Goal: Find specific page/section: Find specific page/section

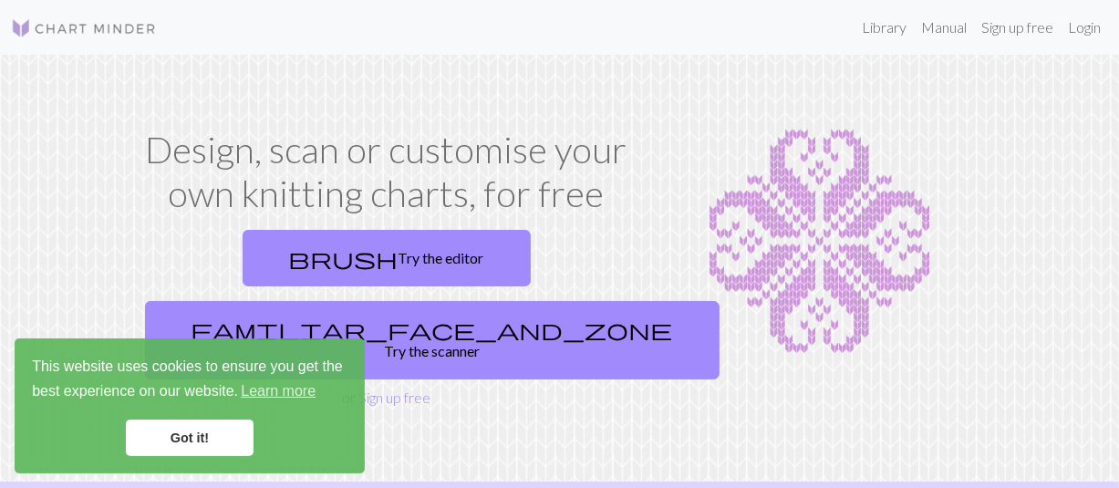
click at [195, 437] on link "Got it!" at bounding box center [190, 437] width 128 height 36
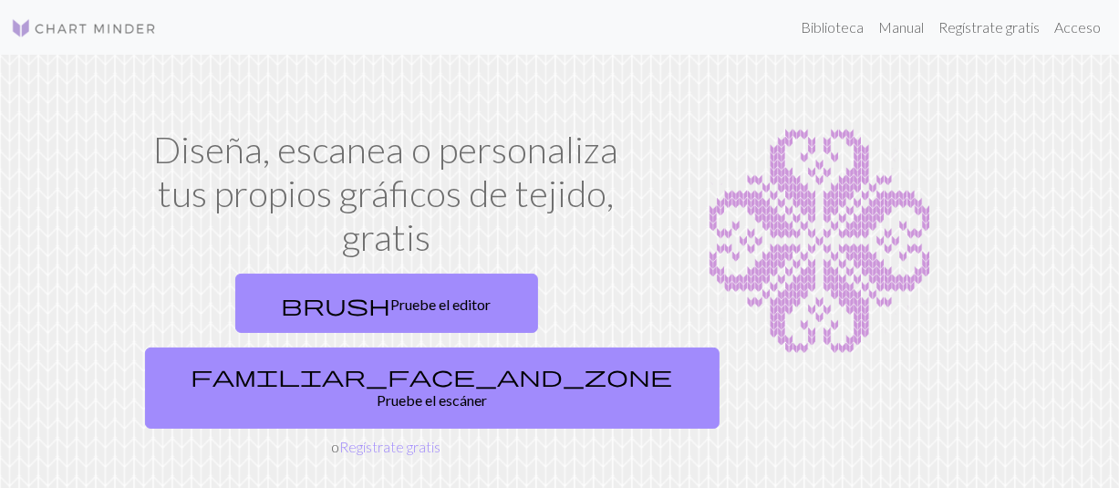
click at [490, 98] on section "Diseña, escanea o personaliza tus propios gráficos de tejido, gratis brush Prue…" at bounding box center [559, 293] width 1119 height 476
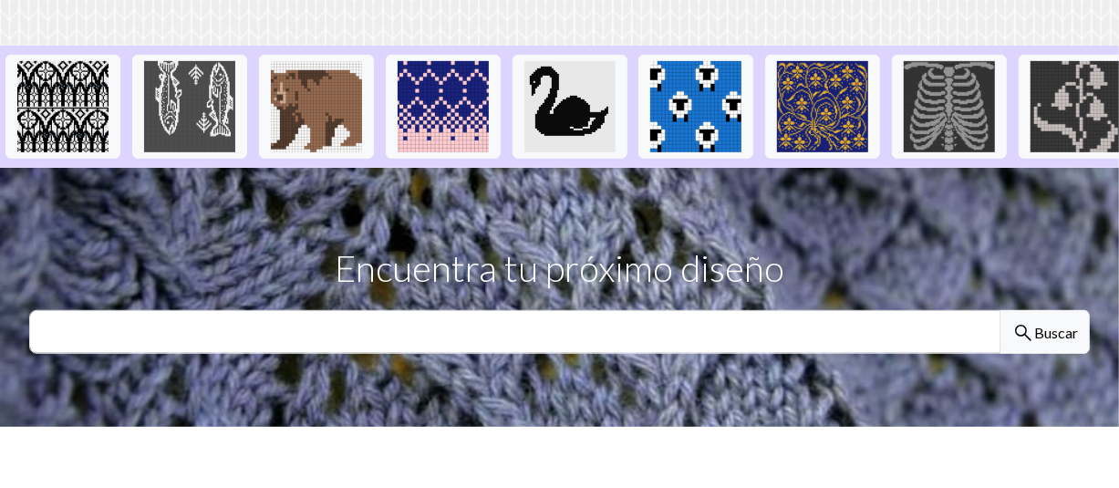
scroll to position [487, 0]
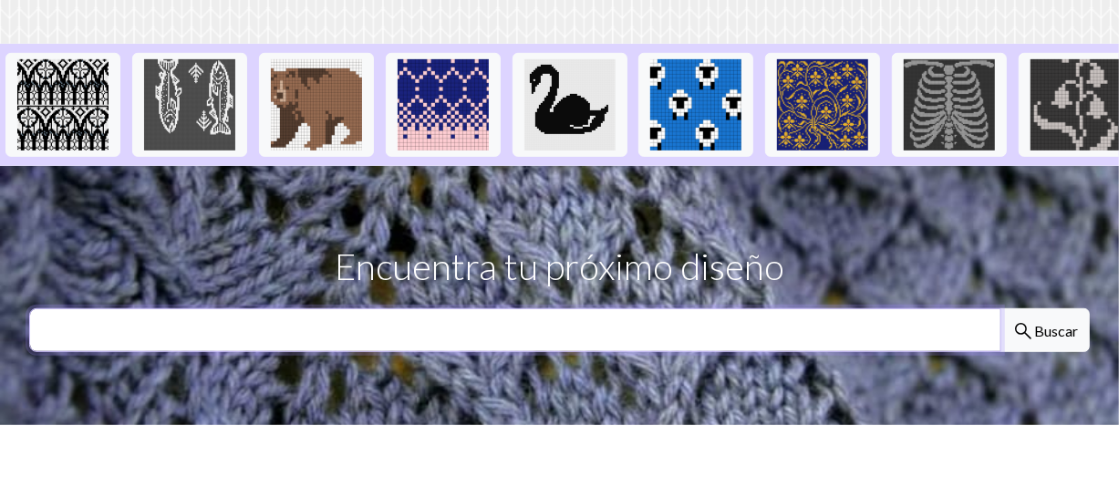
click at [654, 308] on input "text" at bounding box center [515, 330] width 972 height 44
type input "batman"
click at [1000, 308] on button "search Buscar" at bounding box center [1044, 330] width 89 height 44
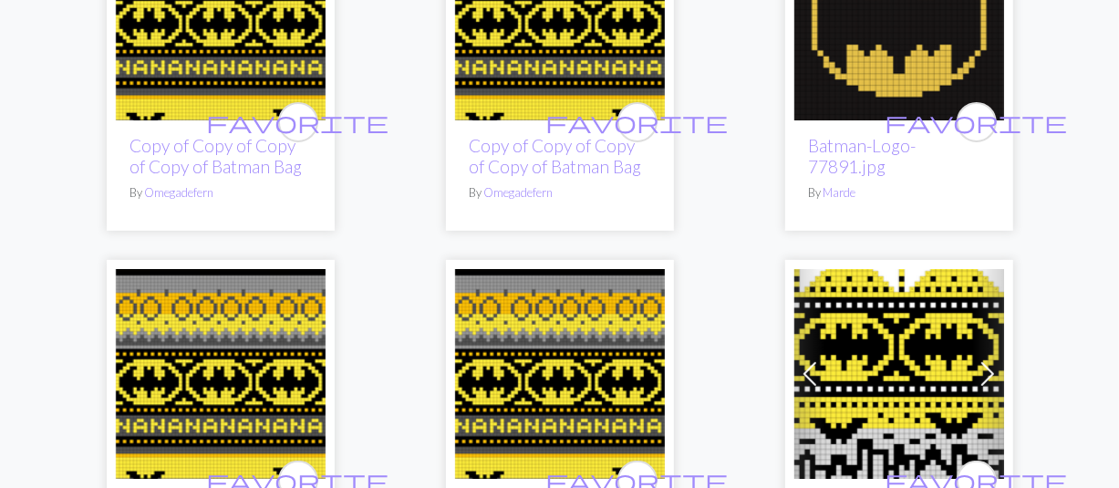
scroll to position [333, 0]
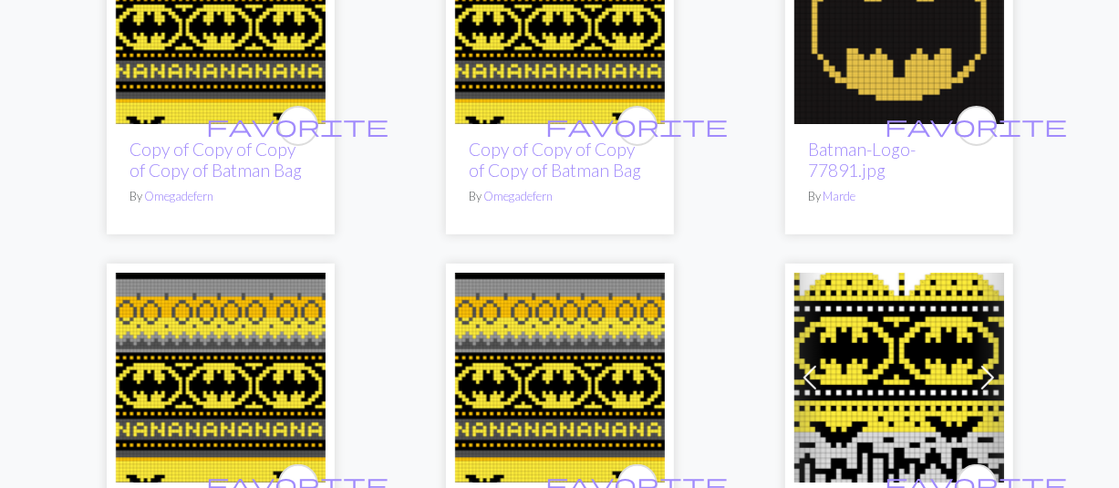
click at [867, 328] on img at bounding box center [899, 378] width 210 height 210
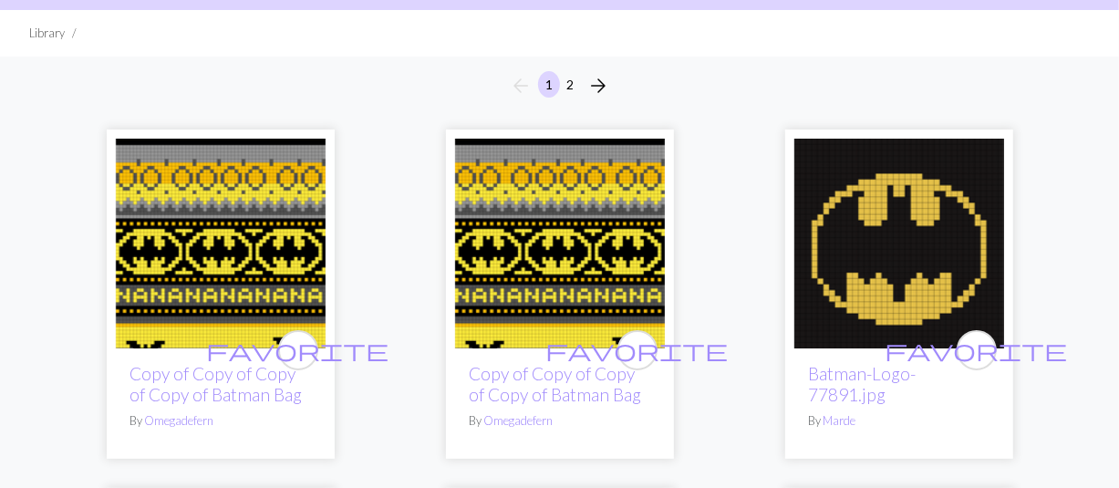
scroll to position [110, 0]
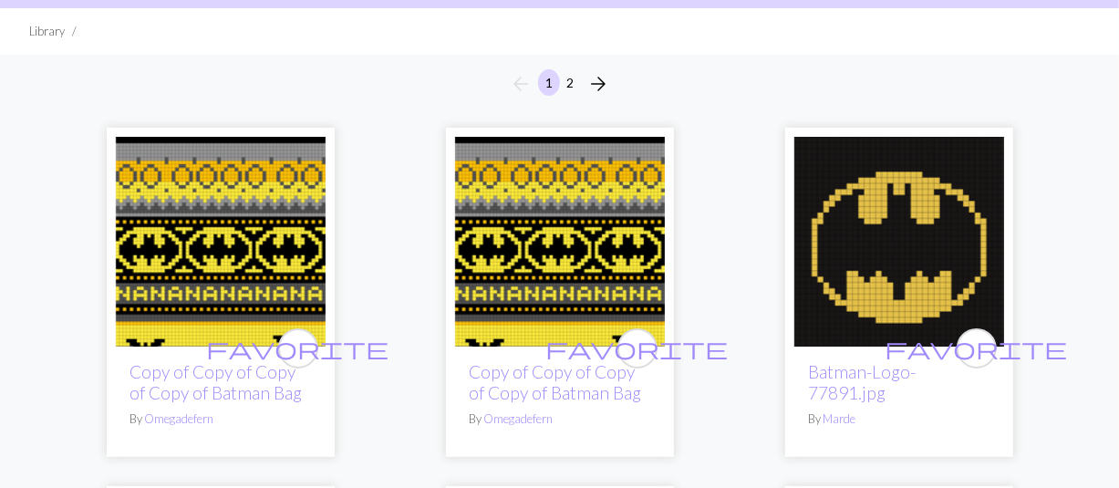
click at [909, 238] on img at bounding box center [899, 242] width 210 height 210
